Goal: Information Seeking & Learning: Learn about a topic

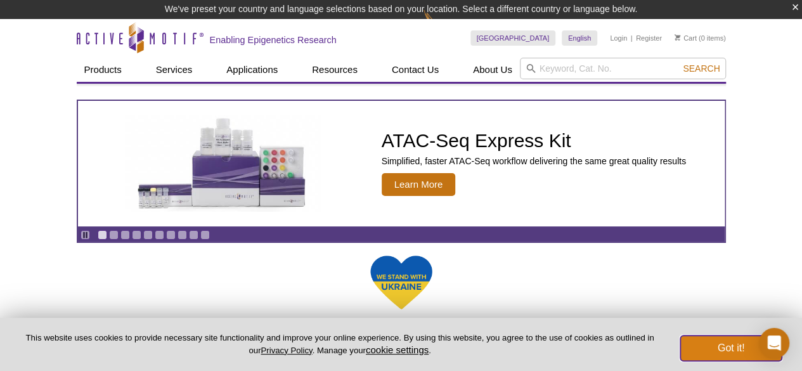
click at [738, 347] on button "Got it!" at bounding box center [731, 348] width 101 height 25
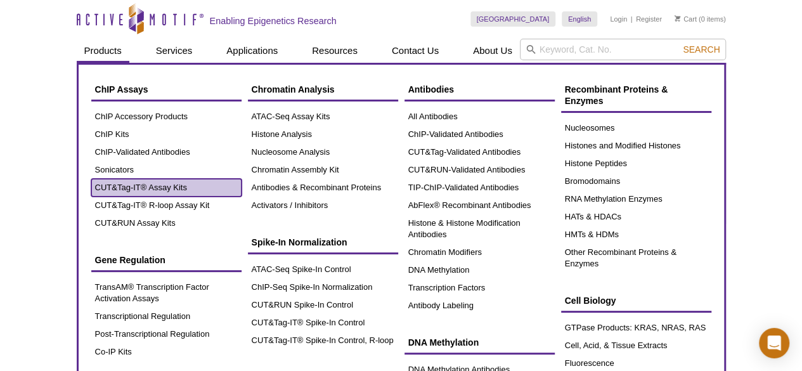
click at [146, 186] on link "CUT&Tag-IT® Assay Kits" at bounding box center [166, 188] width 150 height 18
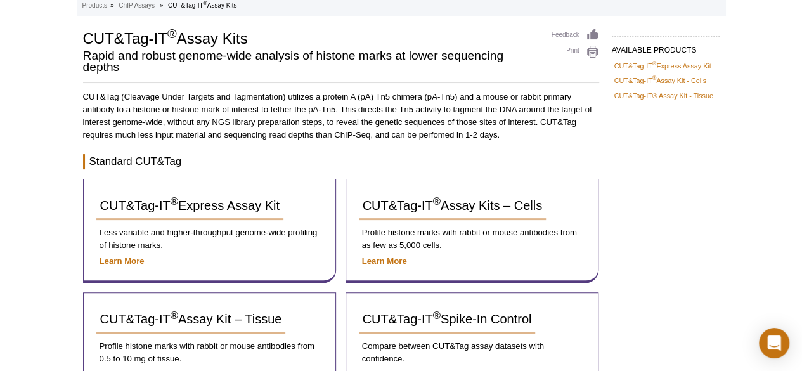
scroll to position [92, 0]
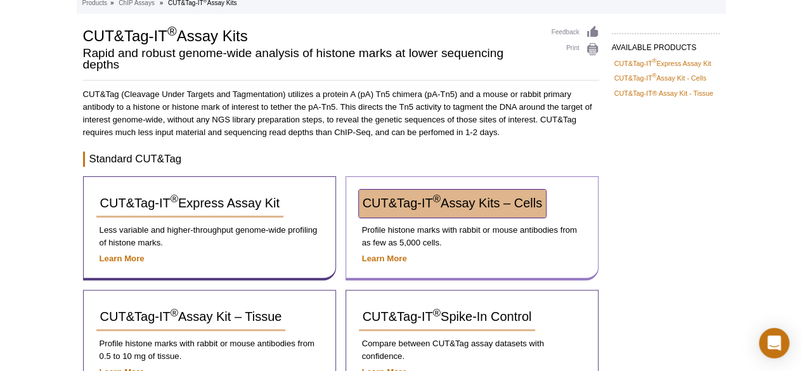
click at [466, 210] on link "CUT&Tag-IT ® Assay Kits – Cells" at bounding box center [452, 204] width 187 height 28
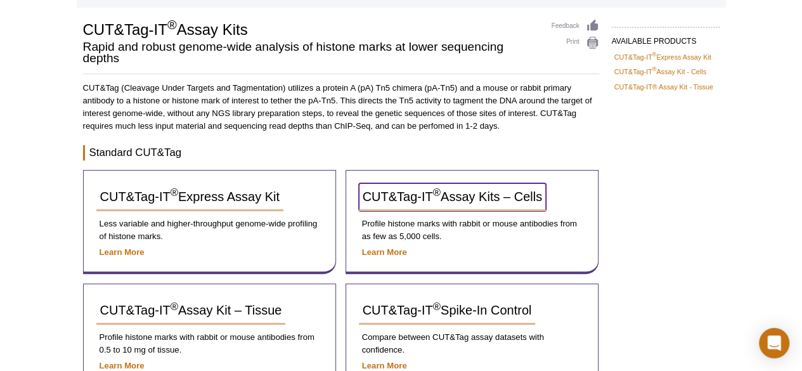
scroll to position [73, 0]
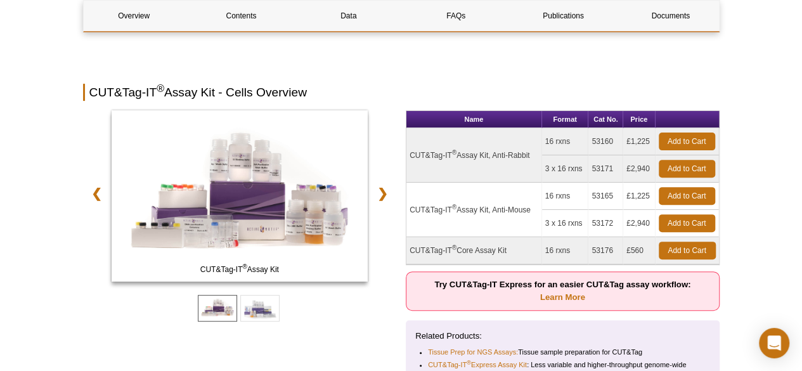
scroll to position [173, 0]
